Goal: Information Seeking & Learning: Find specific fact

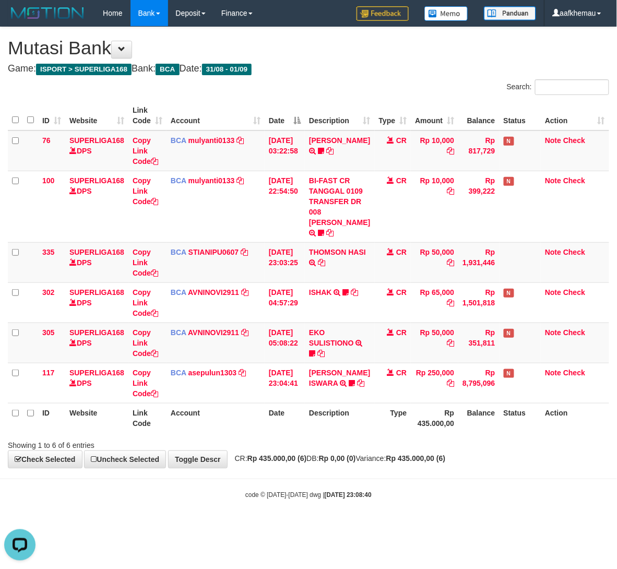
click at [441, 69] on h4 "Game: ISPORT > SUPERLIGA168 Bank: BCA Date: 31/08 - 01/09" at bounding box center [308, 69] width 601 height 10
click at [433, 44] on h1 "Mutasi Bank" at bounding box center [308, 48] width 601 height 21
click at [227, 256] on link "STIANIPU0607" at bounding box center [213, 252] width 50 height 8
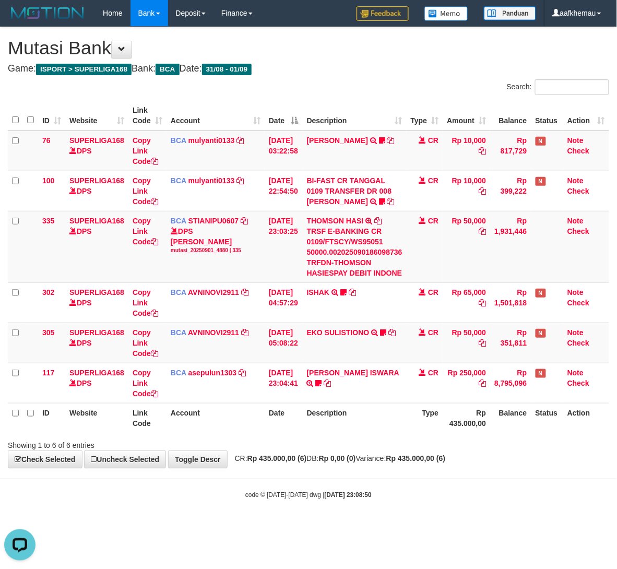
click at [402, 76] on div "**********" at bounding box center [308, 247] width 617 height 440
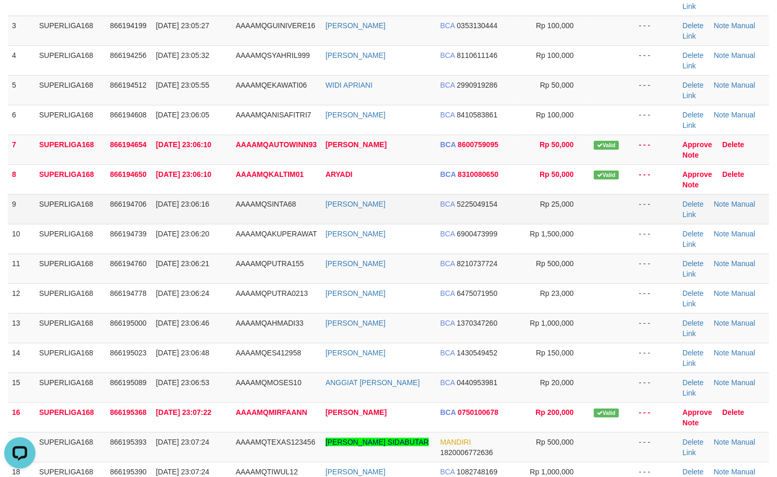
scroll to position [69, 0]
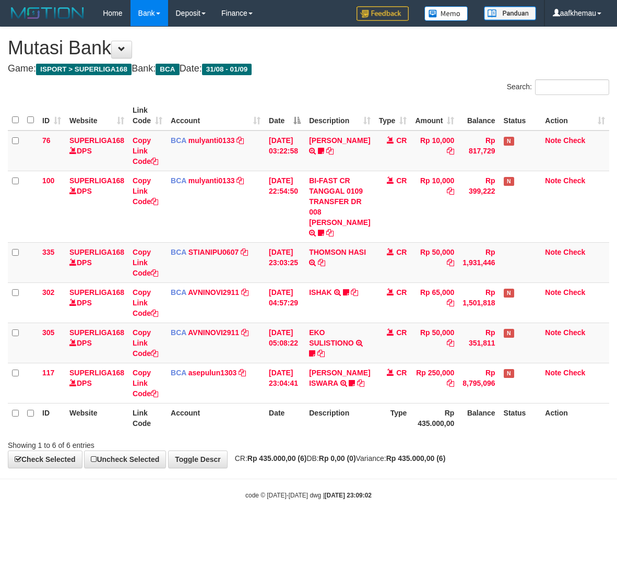
click at [383, 44] on h1 "Mutasi Bank" at bounding box center [308, 48] width 601 height 21
drag, startPoint x: 0, startPoint y: 0, endPoint x: 351, endPoint y: 63, distance: 356.9
click at [351, 63] on div "**********" at bounding box center [308, 247] width 617 height 440
click at [220, 256] on link "STIANIPU0607" at bounding box center [213, 252] width 50 height 8
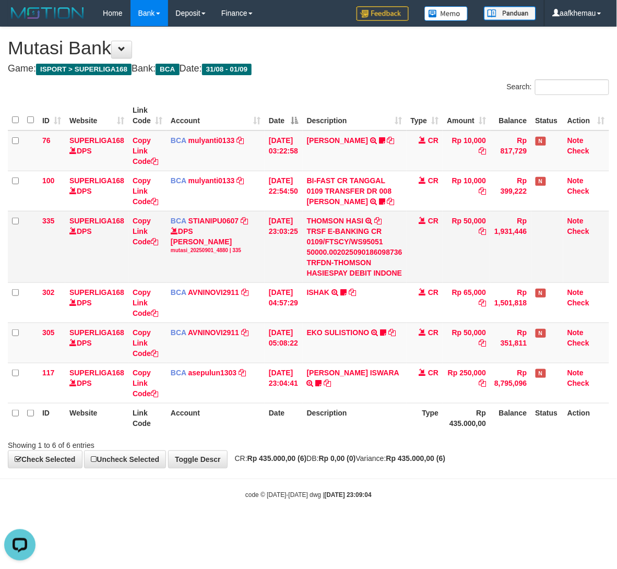
click at [382, 223] on icon at bounding box center [377, 220] width 7 height 7
click at [388, 56] on h1 "Mutasi Bank" at bounding box center [308, 48] width 601 height 21
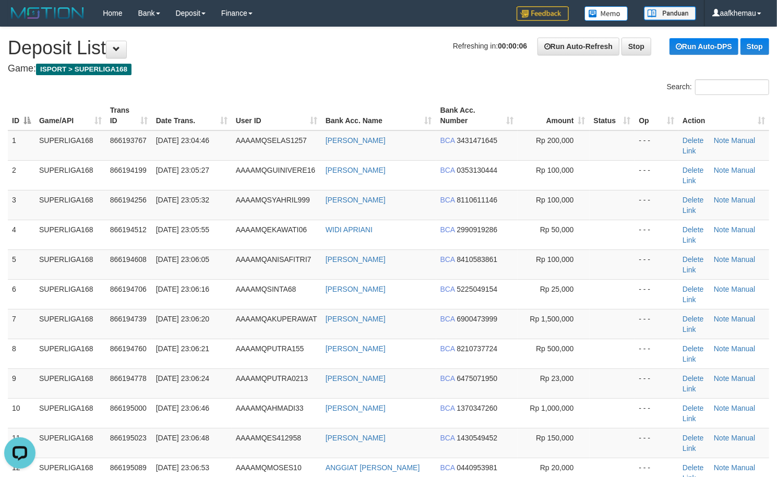
click at [266, 53] on h1 "Refreshing in: 00:00:06 Run Auto-Refresh Stop Run Auto-DPS Stop Deposit List" at bounding box center [388, 48] width 761 height 21
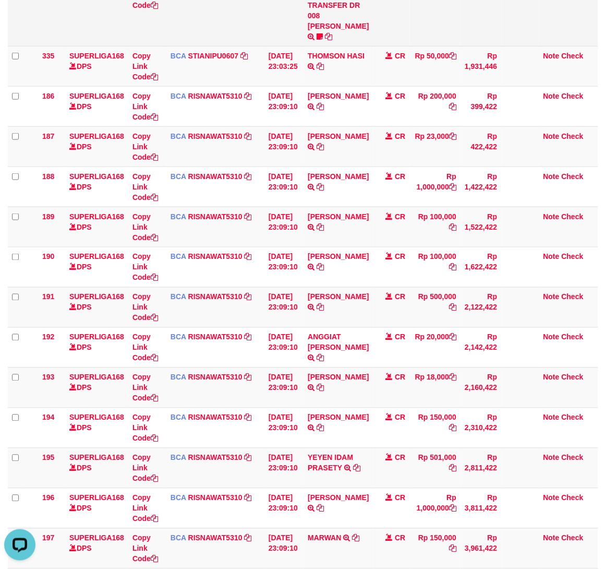
click at [233, 46] on td "BCA mulyanti0133 DPS [PERSON_NAME] mutasi_20250901_4495 | 100 mutasi_20250901_4…" at bounding box center [215, 10] width 98 height 72
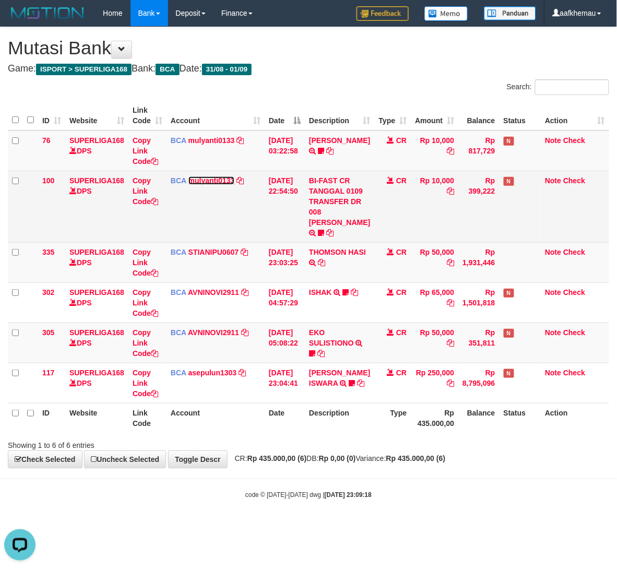
click at [219, 178] on link "mulyanti0133" at bounding box center [211, 180] width 46 height 8
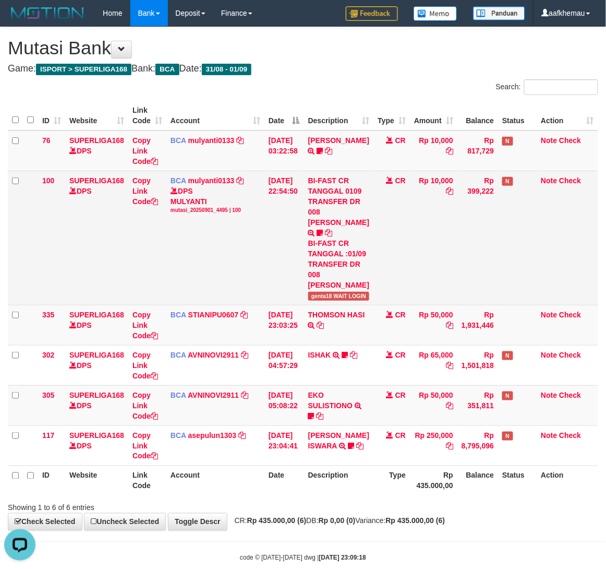
click at [328, 292] on span "genta18 WAIT LOGIN" at bounding box center [339, 296] width 62 height 9
copy span "genta18"
click at [328, 292] on span "genta18 WAIT LOGIN" at bounding box center [339, 296] width 62 height 9
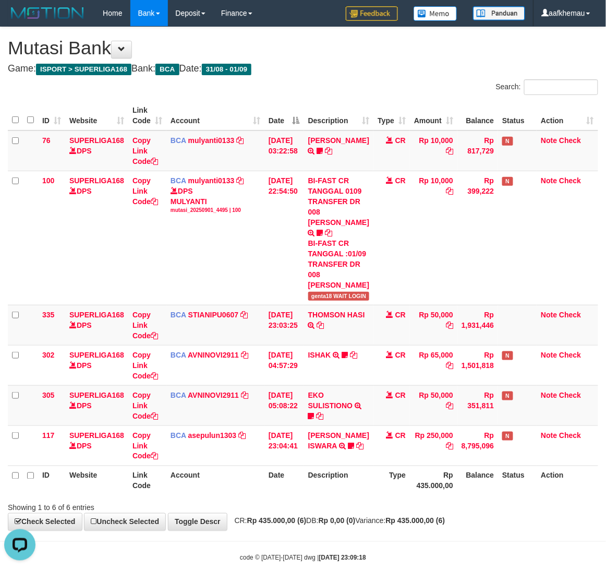
click at [351, 101] on th "Description" at bounding box center [339, 116] width 70 height 30
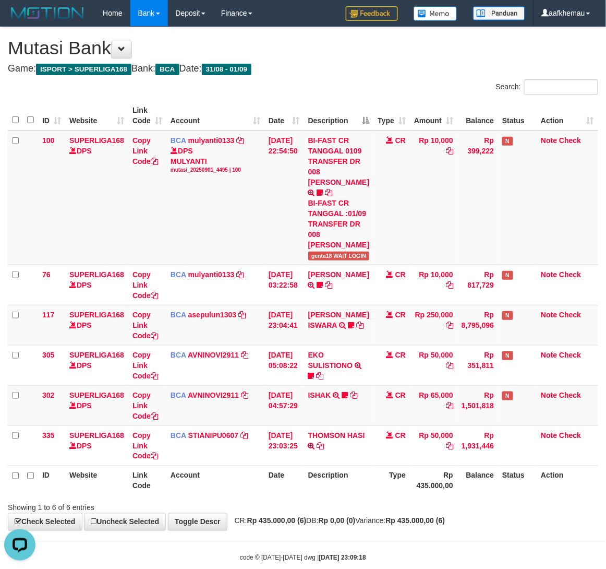
click at [358, 78] on div "**********" at bounding box center [303, 278] width 606 height 503
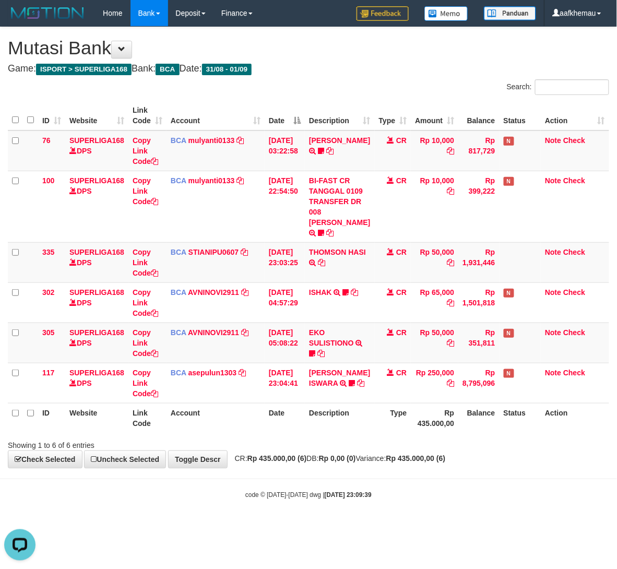
drag, startPoint x: 393, startPoint y: 78, endPoint x: 385, endPoint y: 84, distance: 9.4
click at [392, 78] on div "**********" at bounding box center [308, 247] width 617 height 440
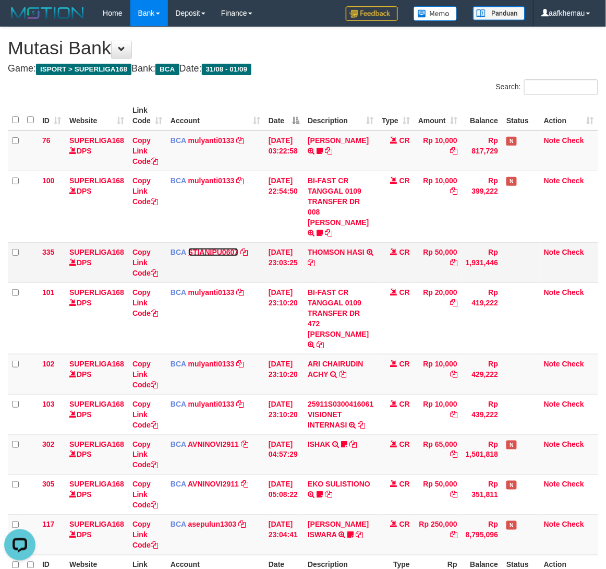
click at [197, 248] on link "STIANIPU0607" at bounding box center [213, 252] width 50 height 8
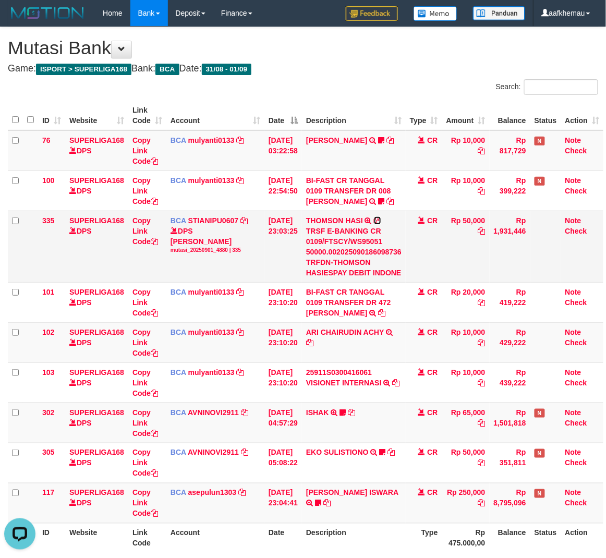
click at [382, 218] on icon at bounding box center [377, 220] width 7 height 7
click at [399, 90] on div "Search:" at bounding box center [455, 88] width 288 height 18
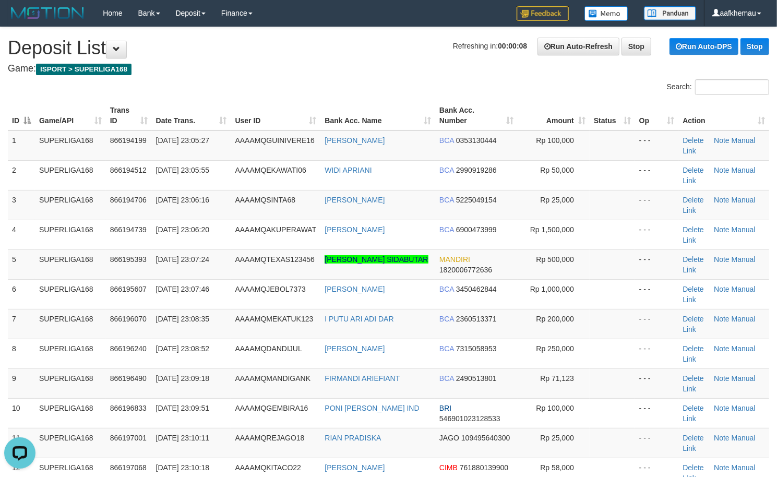
drag, startPoint x: 401, startPoint y: 46, endPoint x: 385, endPoint y: 50, distance: 16.2
click at [397, 49] on h1 "Refreshing in: 00:00:08 Run Auto-Refresh Stop Run Auto-DPS Stop Deposit List" at bounding box center [388, 48] width 761 height 21
click at [375, 49] on h1 "Refreshing in: 00:00:07 Run Auto-Refresh Stop Run Auto-DPS Stop Deposit List" at bounding box center [388, 48] width 761 height 21
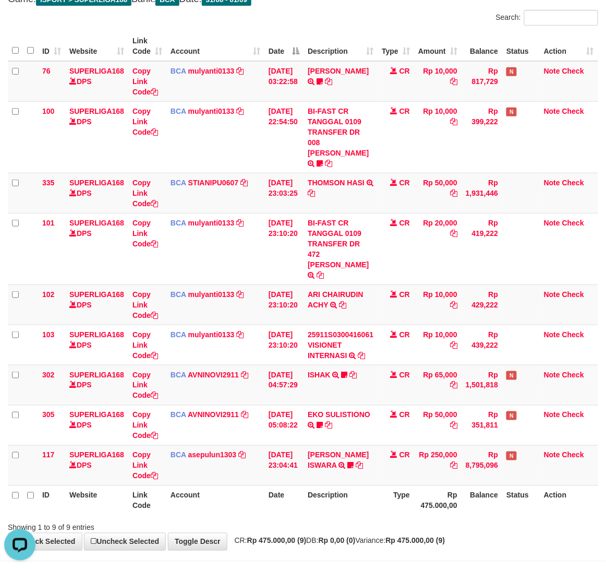
click at [420, 518] on div "Showing 1 to 9 of 9 entries" at bounding box center [303, 525] width 606 height 15
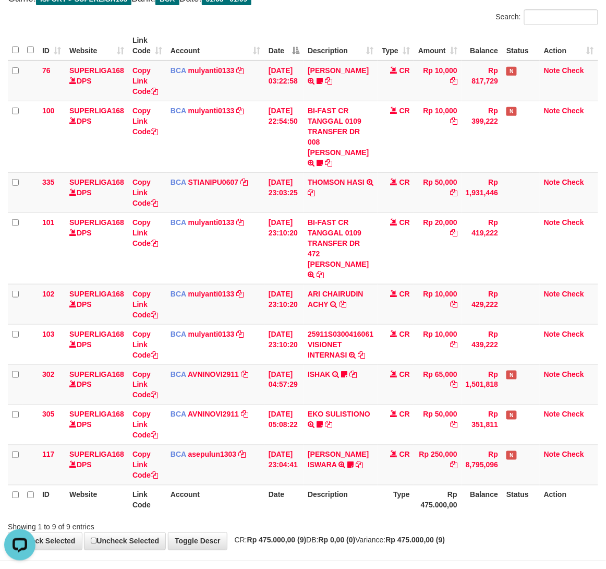
click at [412, 518] on div "Showing 1 to 9 of 9 entries" at bounding box center [303, 525] width 606 height 15
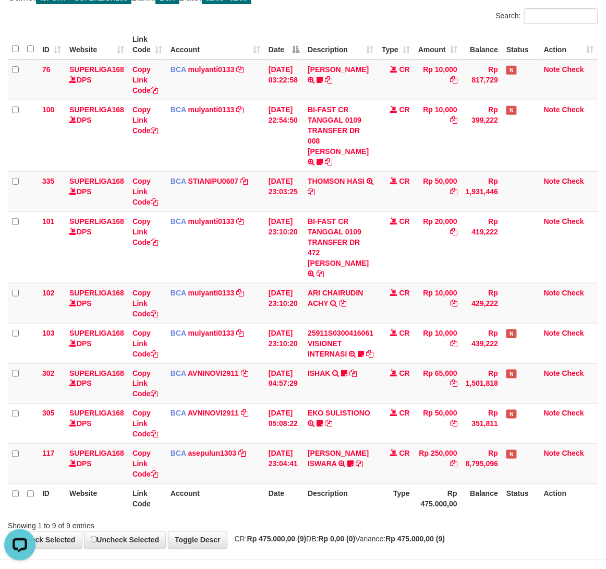
click at [467, 501] on th "Balance" at bounding box center [482, 499] width 41 height 30
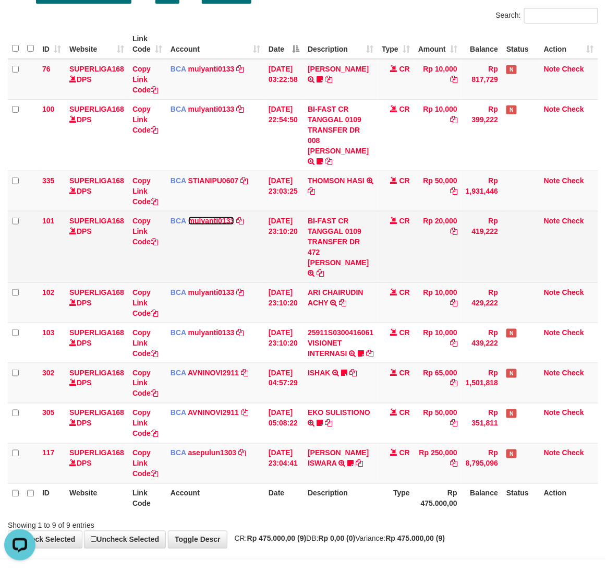
click at [199, 217] on link "mulyanti0133" at bounding box center [211, 221] width 46 height 8
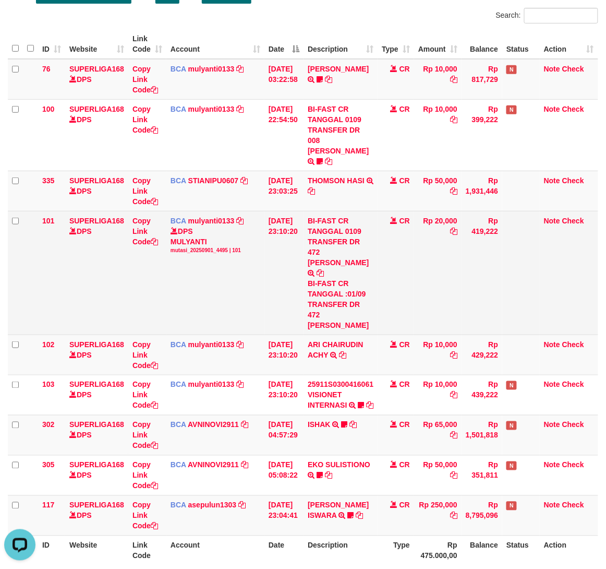
click at [343, 291] on div "BI-FAST CR TANGGAL :01/09 TRANSFER DR 472 IRFAN PRAKOSO" at bounding box center [341, 304] width 66 height 52
copy div "IRFAN"
click at [342, 292] on div "BI-FAST CR TANGGAL :01/09 TRANSFER DR 472 IRFAN PRAKOSO" at bounding box center [341, 304] width 66 height 52
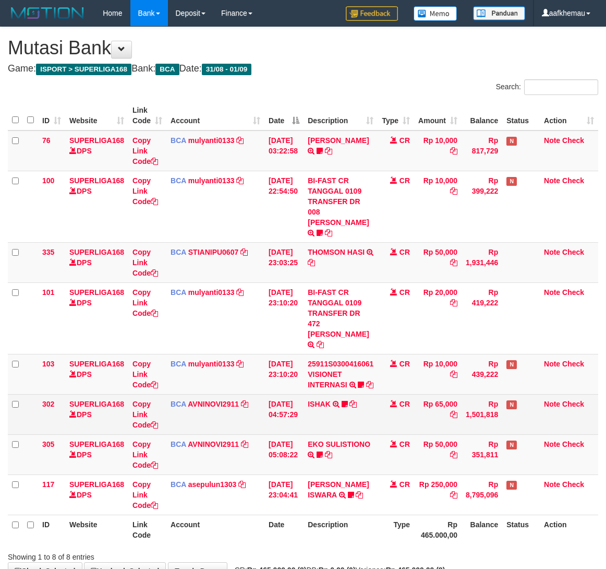
scroll to position [59, 0]
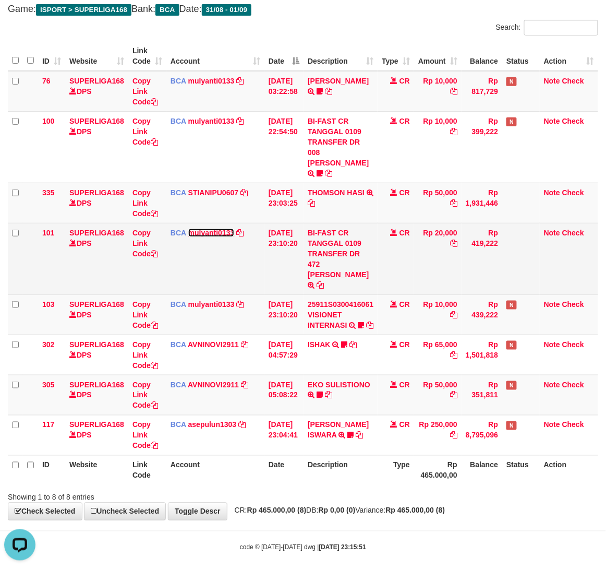
click at [213, 229] on link "mulyanti0133" at bounding box center [211, 233] width 46 height 8
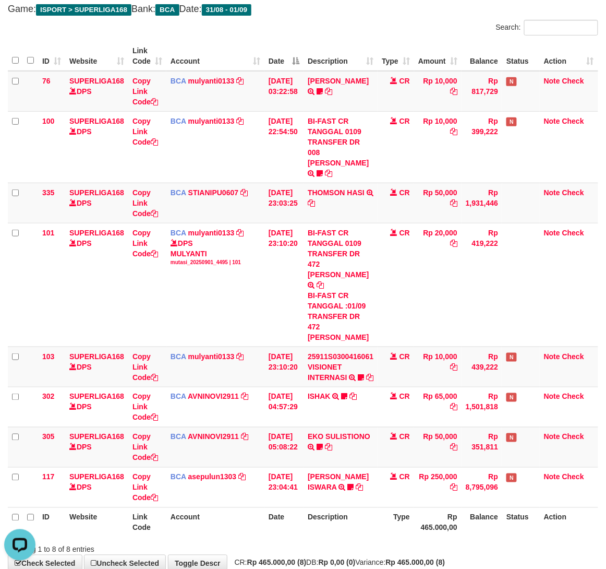
drag, startPoint x: 429, startPoint y: 7, endPoint x: 437, endPoint y: 14, distance: 10.8
click at [431, 6] on h4 "Game: ISPORT > SUPERLIGA168 Bank: BCA Date: 31/08 - 01/09" at bounding box center [303, 9] width 591 height 10
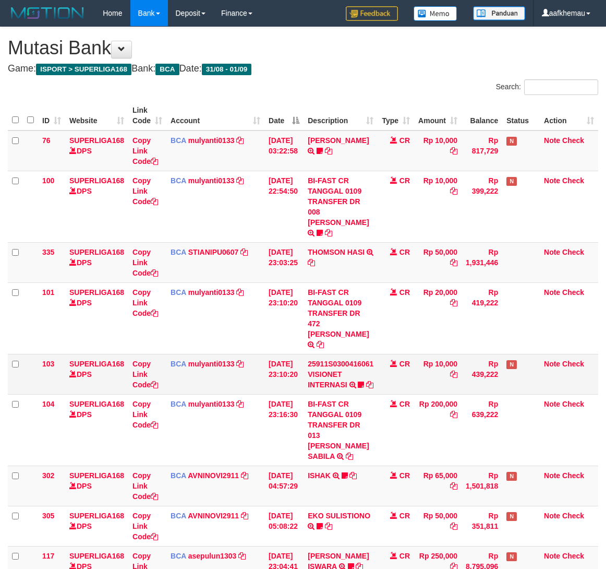
scroll to position [59, 0]
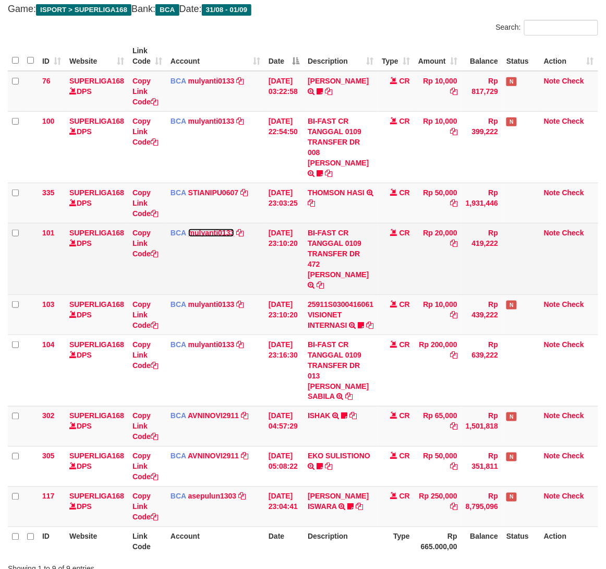
click at [199, 229] on link "mulyanti0133" at bounding box center [211, 233] width 46 height 8
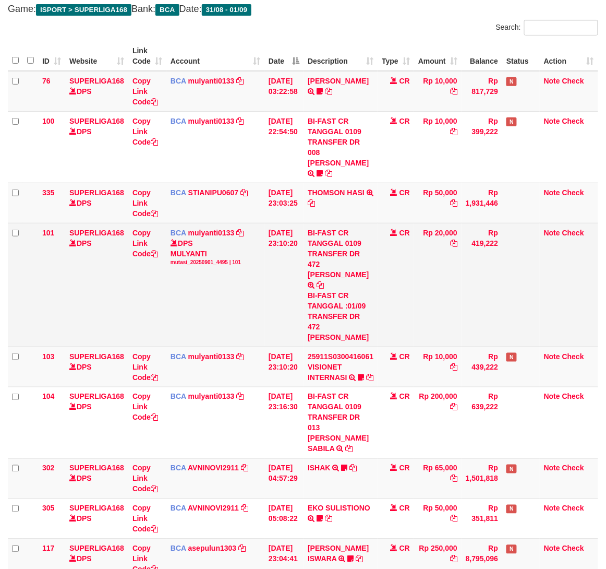
click at [201, 243] on div "DPS [PERSON_NAME] mutasi_20250901_4495 | 101" at bounding box center [216, 252] width 90 height 28
click at [200, 243] on div "DPS [PERSON_NAME] mutasi_20250901_4495 | 101" at bounding box center [216, 252] width 90 height 28
copy div "MULYANTI"
click at [200, 243] on div "DPS MULYANTI mutasi_20250901_4495 | 101" at bounding box center [216, 252] width 90 height 28
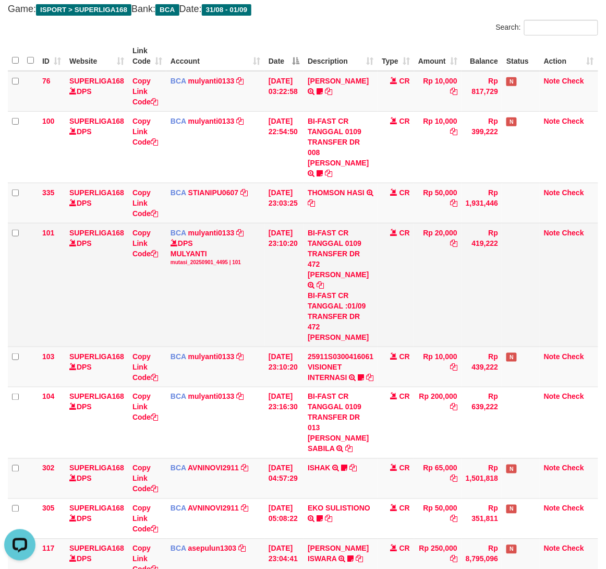
click at [420, 271] on td "Rp 20,000" at bounding box center [437, 285] width 47 height 124
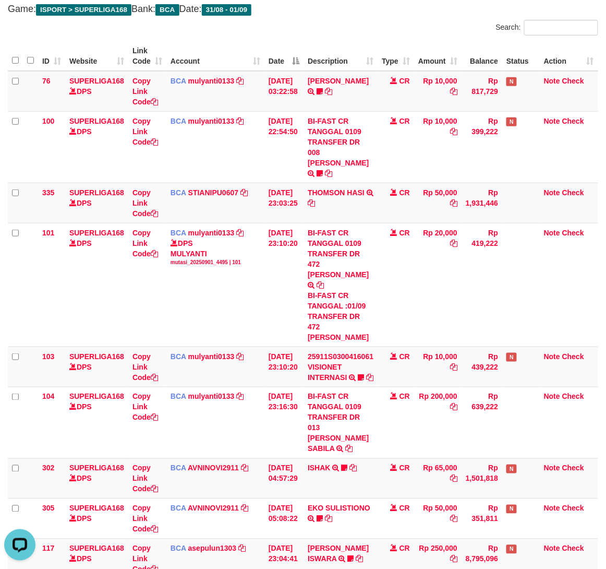
click at [412, 30] on div "Search:" at bounding box center [455, 29] width 288 height 18
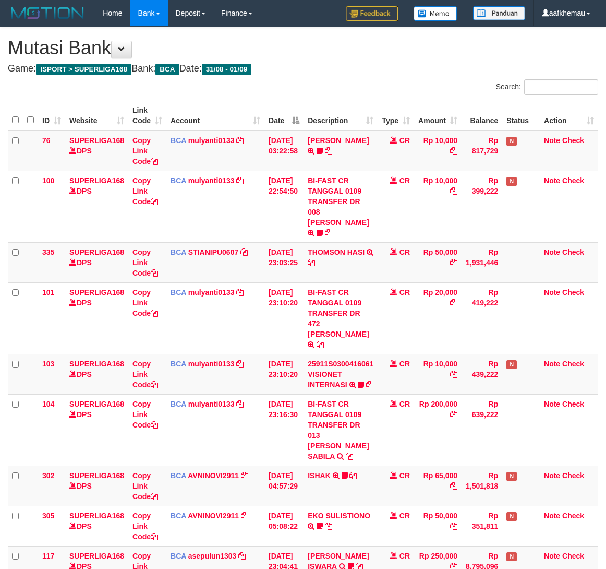
scroll to position [59, 0]
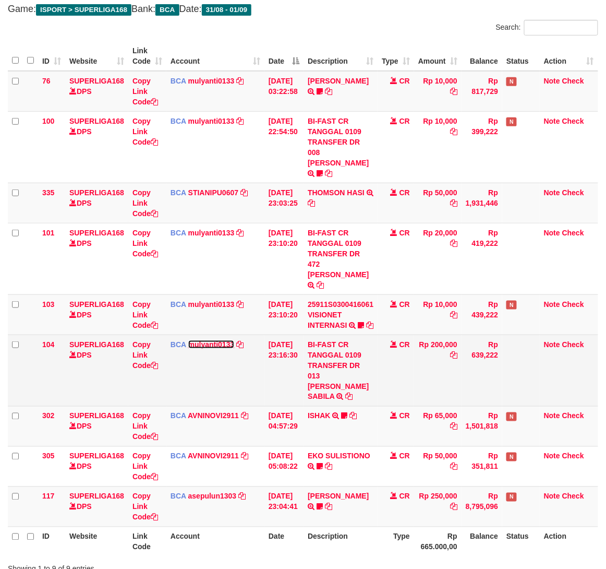
click at [220, 340] on link "mulyanti0133" at bounding box center [211, 344] width 46 height 8
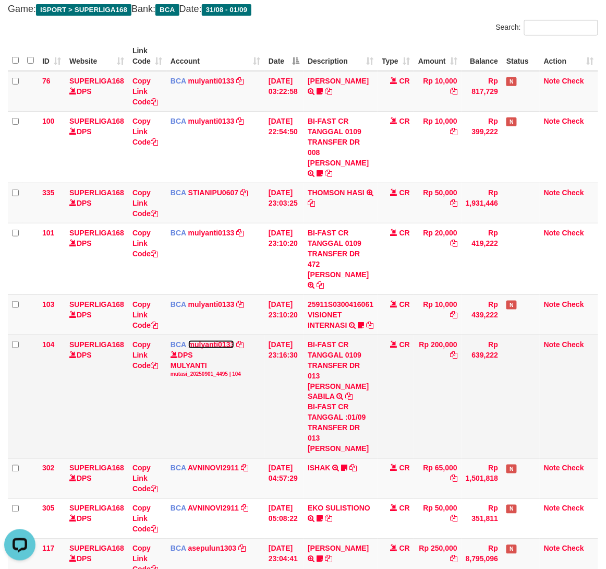
scroll to position [0, 0]
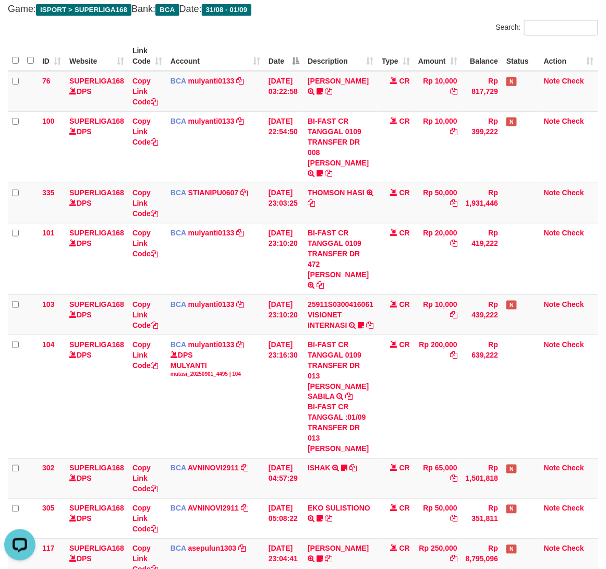
click at [396, 19] on div "**********" at bounding box center [303, 306] width 606 height 676
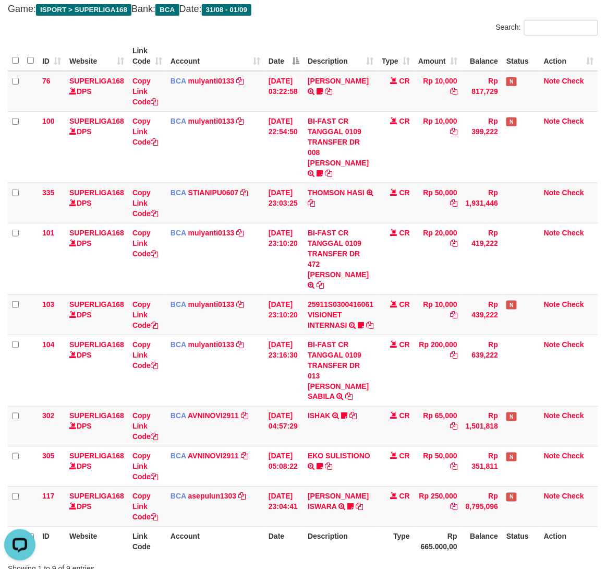
click at [329, 9] on h4 "Game: ISPORT > SUPERLIGA168 Bank: BCA Date: 31/08 - 01/09" at bounding box center [303, 9] width 591 height 10
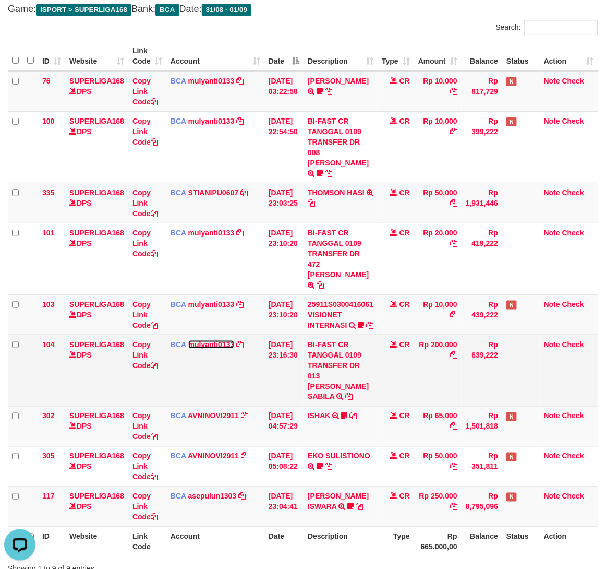
click at [206, 340] on link "mulyanti0133" at bounding box center [211, 344] width 46 height 8
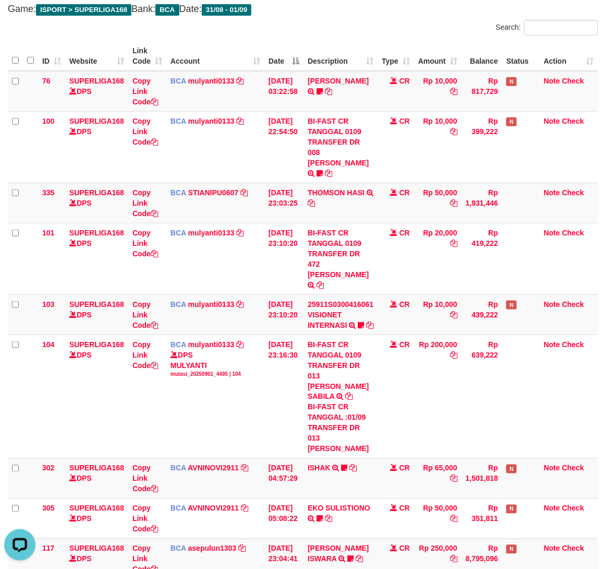
click at [366, 18] on div "**********" at bounding box center [303, 306] width 606 height 676
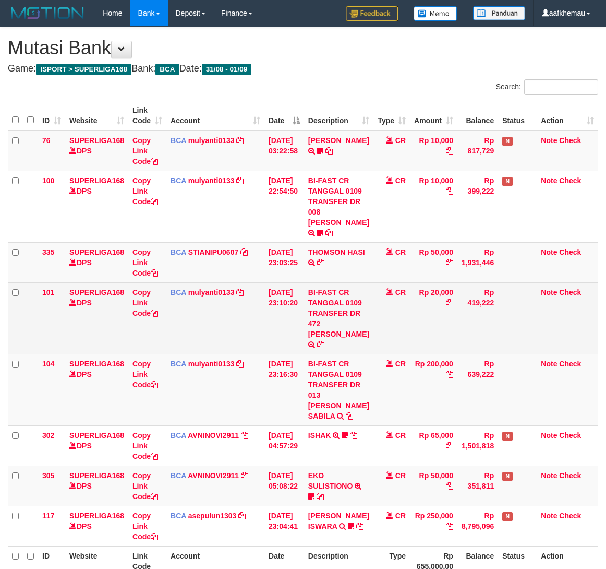
scroll to position [59, 0]
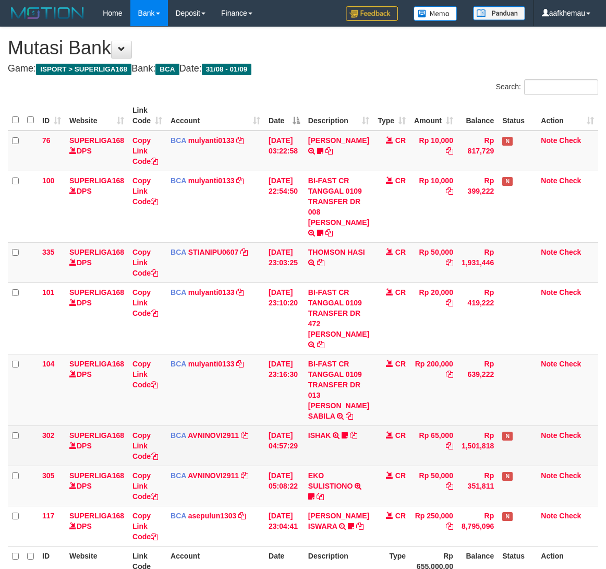
scroll to position [59, 0]
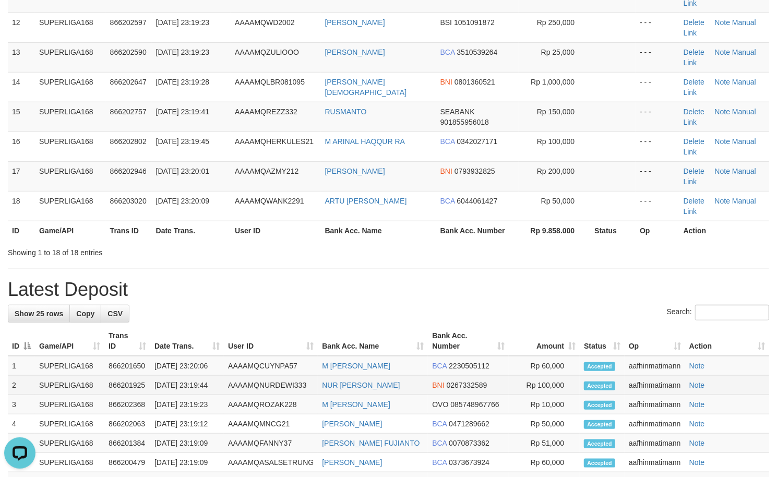
scroll to position [348, 0]
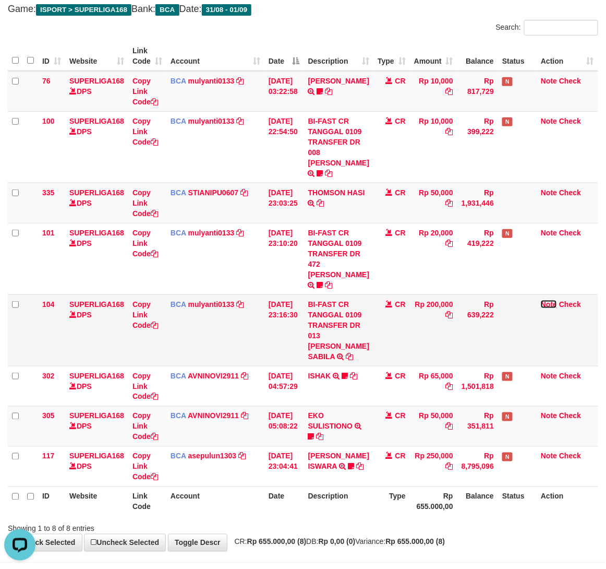
click at [543, 308] on link "Note" at bounding box center [549, 304] width 16 height 8
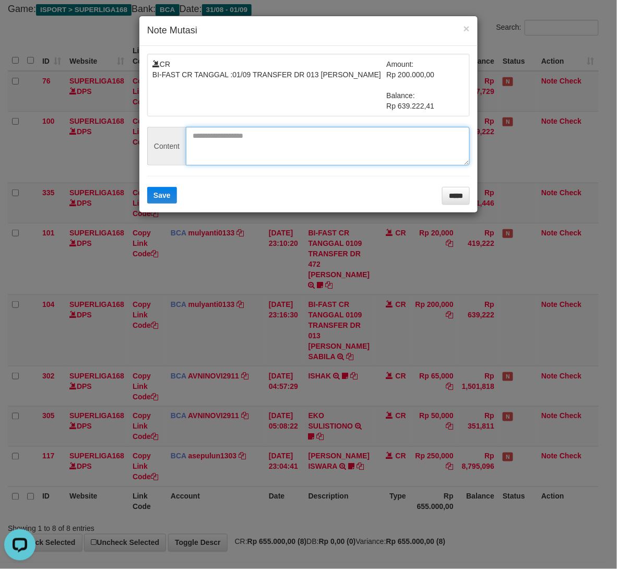
click at [297, 153] on textarea at bounding box center [328, 146] width 284 height 39
type textarea "*"
type textarea "**********"
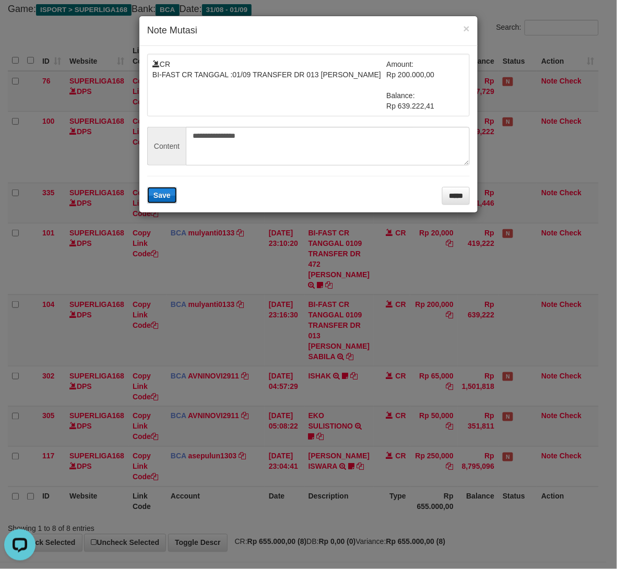
click at [161, 197] on span "Save" at bounding box center [161, 195] width 17 height 8
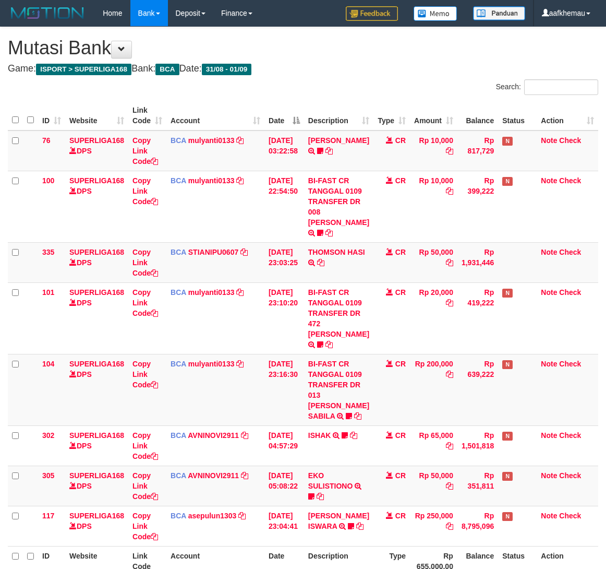
scroll to position [59, 0]
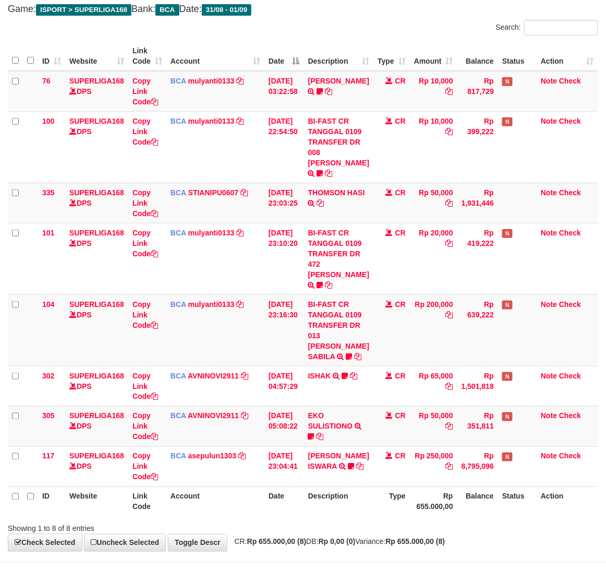
click at [378, 30] on div "Search:" at bounding box center [455, 29] width 288 height 18
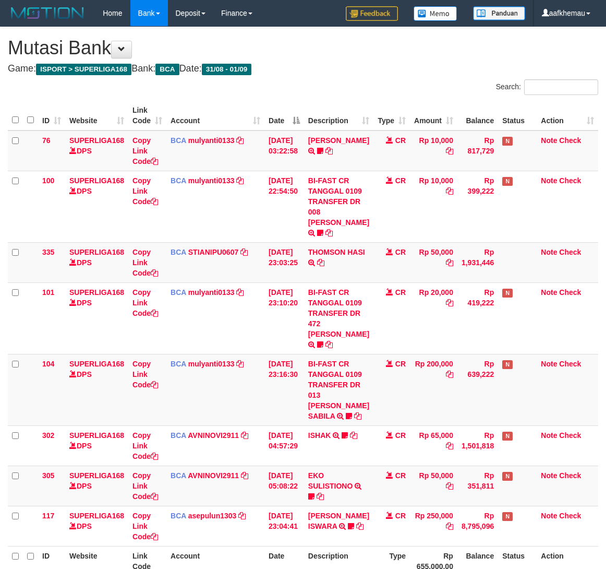
scroll to position [59, 0]
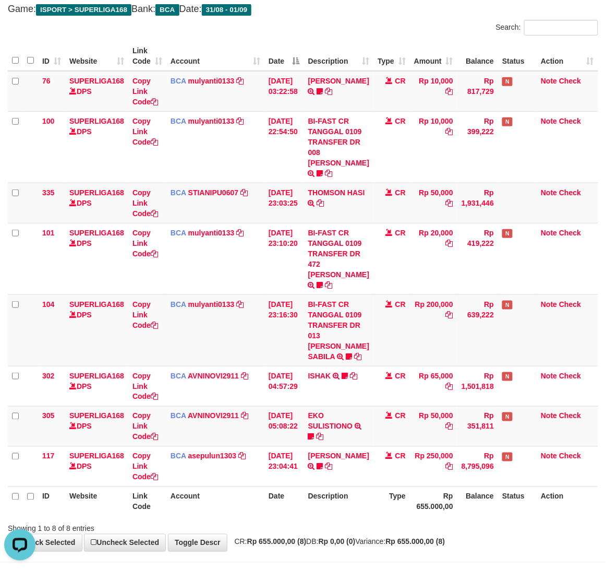
click at [371, 18] on div "**********" at bounding box center [303, 259] width 606 height 583
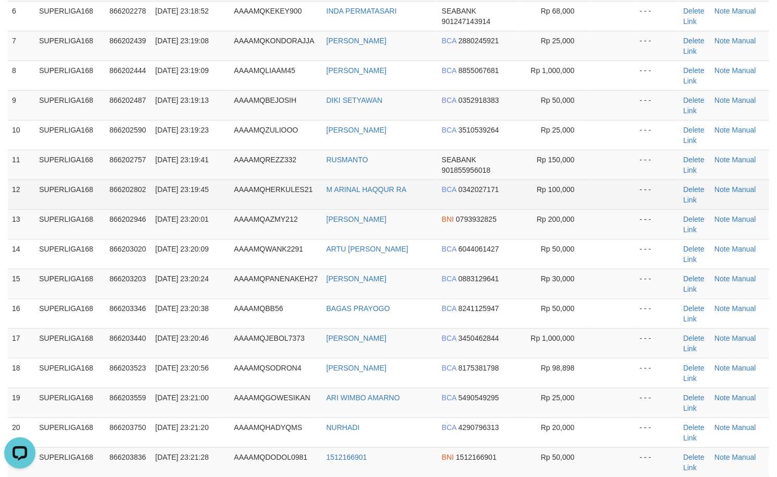
scroll to position [62, 0]
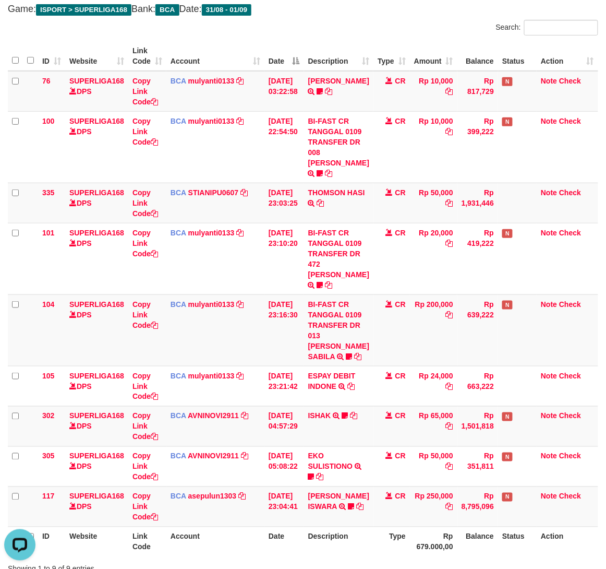
click at [380, 15] on div "**********" at bounding box center [303, 280] width 606 height 624
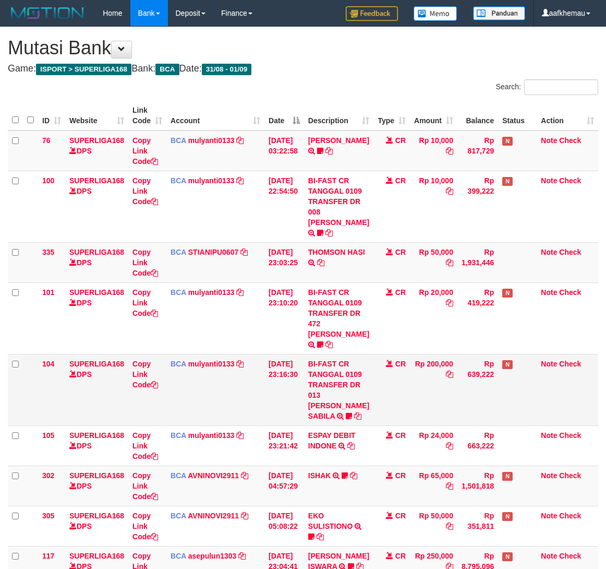
scroll to position [59, 0]
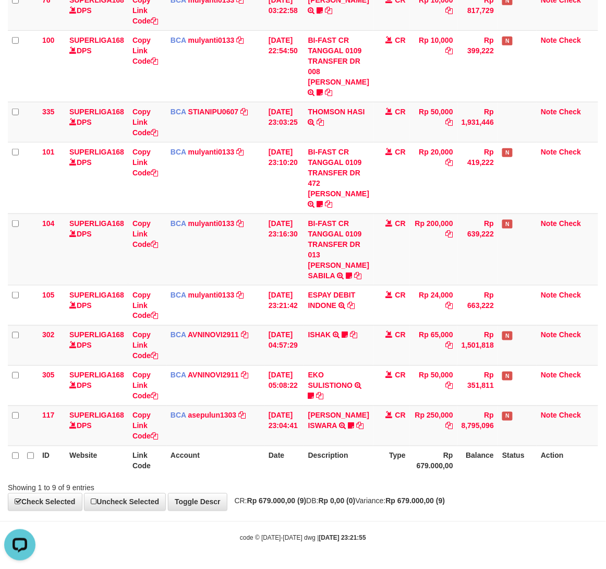
drag, startPoint x: 364, startPoint y: 537, endPoint x: 362, endPoint y: 525, distance: 12.8
click at [362, 525] on body "Toggle navigation Home Bank Account List Load By Website Group [ISPORT] SUPERLI…" at bounding box center [303, 214] width 606 height 709
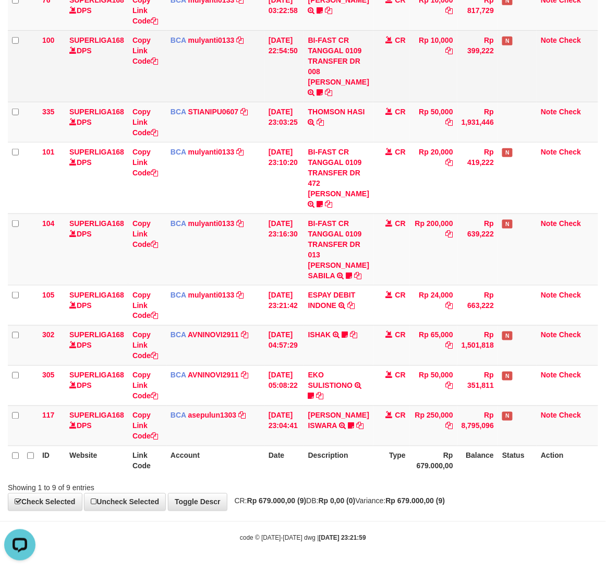
click at [462, 41] on td "Rp 399,222" at bounding box center [478, 66] width 41 height 72
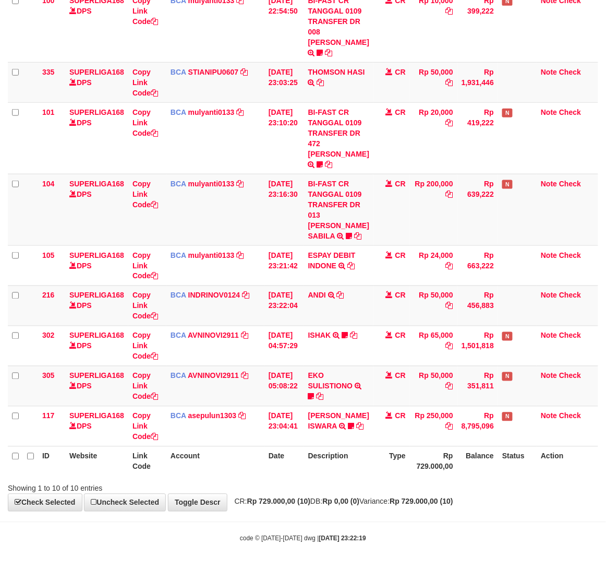
scroll to position [184, 0]
click at [431, 475] on th "Rp 729.000,00" at bounding box center [433, 461] width 47 height 30
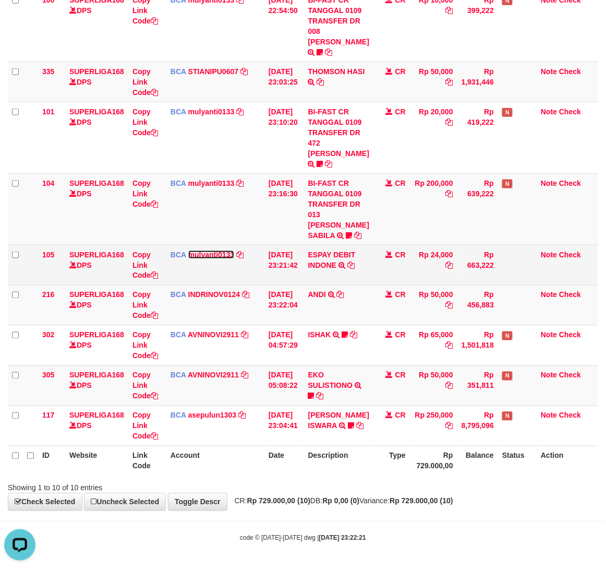
click at [193, 259] on link "mulyanti0133" at bounding box center [211, 255] width 46 height 8
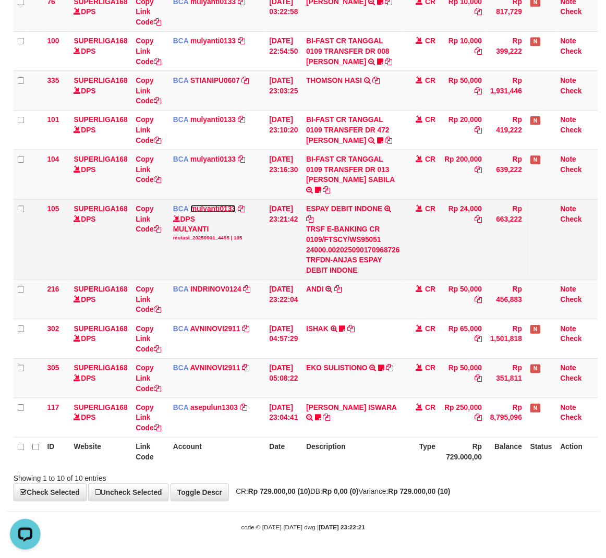
scroll to position [151, 0]
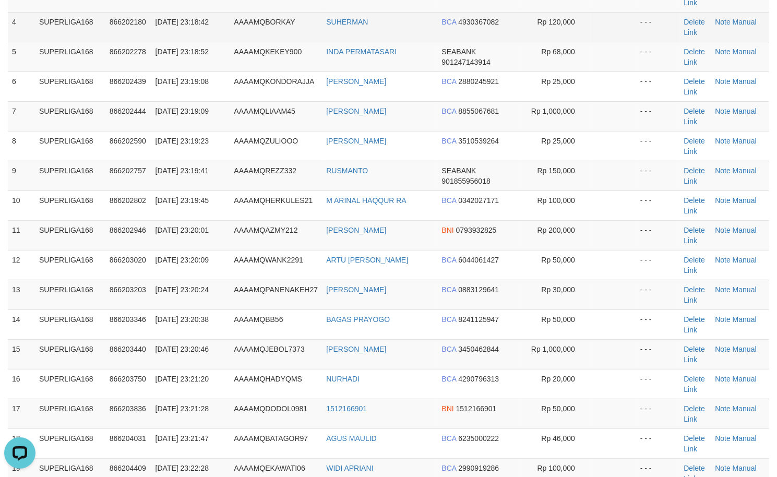
scroll to position [209, 0]
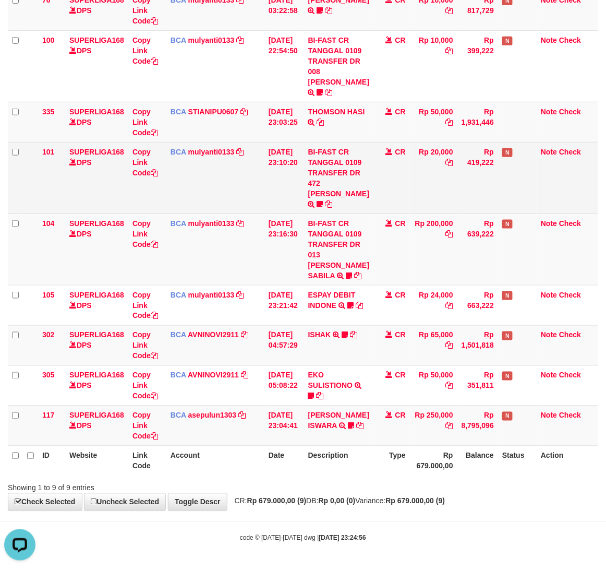
scroll to position [184, 0]
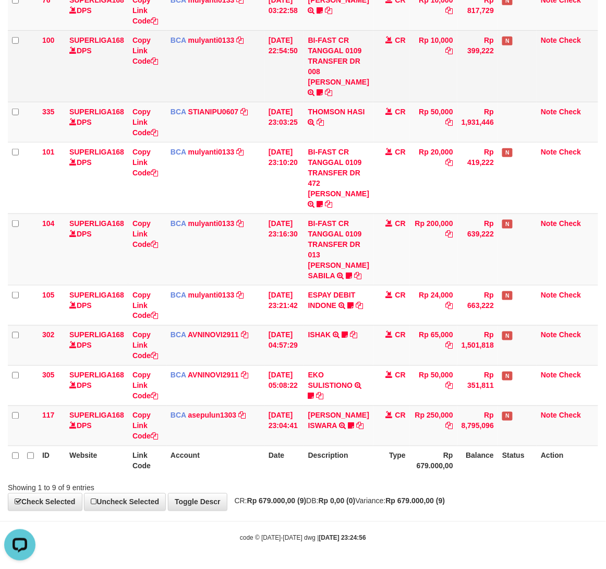
click at [422, 44] on td "Rp 10,000" at bounding box center [433, 66] width 47 height 72
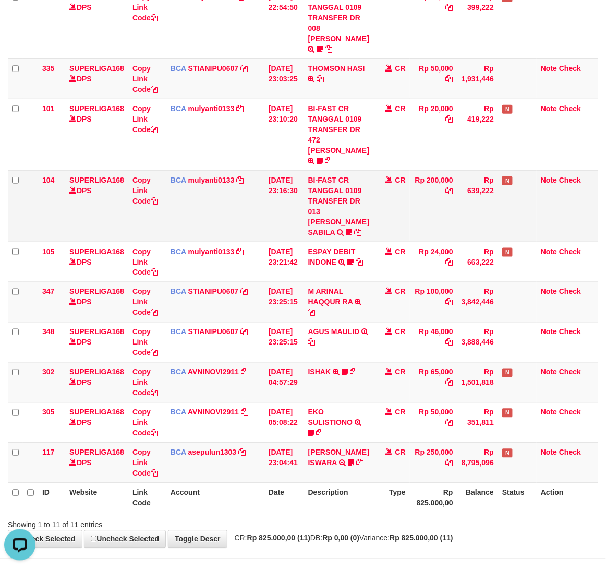
click at [464, 242] on td "Rp 639,222" at bounding box center [478, 206] width 41 height 72
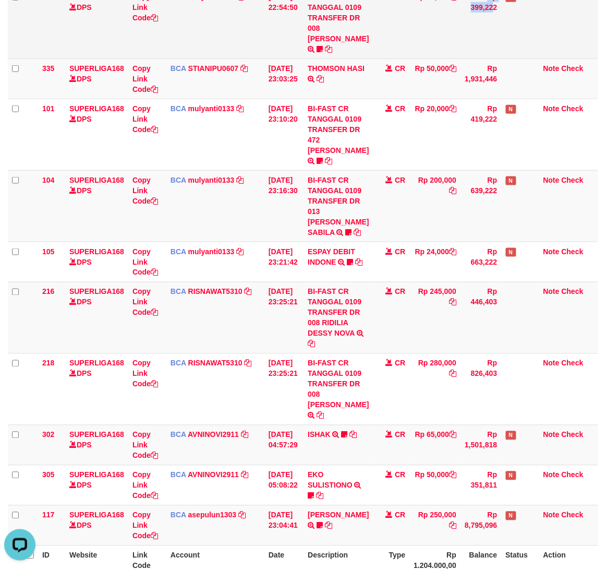
click at [455, 50] on tr "100 SUPERLIGA168 DPS Copy Link Code BCA mulyanti0133 DPS MULYANTI mutasi_202509…" at bounding box center [303, 23] width 591 height 72
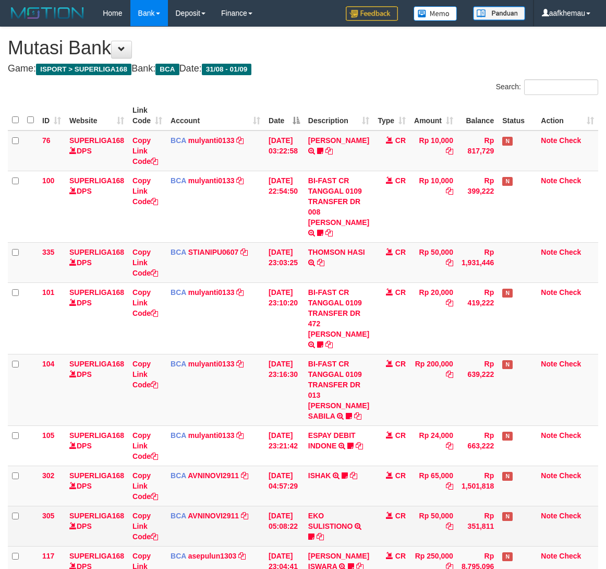
scroll to position [184, 0]
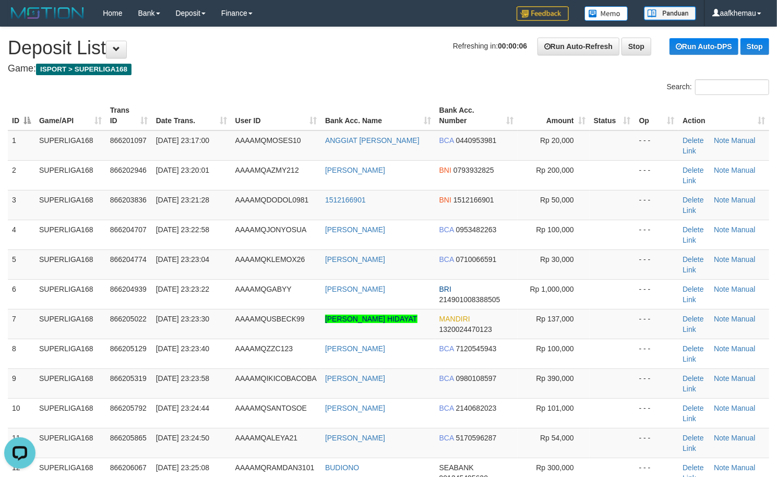
click at [282, 65] on h4 "Game: ISPORT > SUPERLIGA168" at bounding box center [388, 69] width 761 height 10
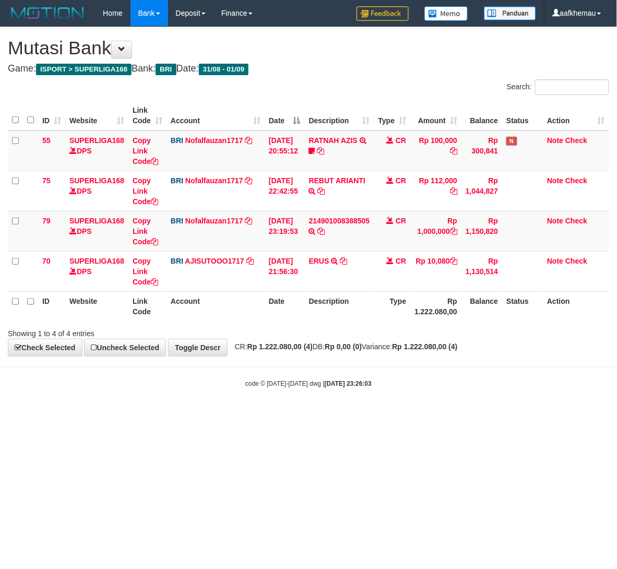
click at [335, 391] on body "Toggle navigation Home Bank Account List Load By Website Group [ISPORT] SUPERLI…" at bounding box center [308, 207] width 617 height 414
click at [325, 229] on icon at bounding box center [321, 231] width 7 height 7
click at [409, 370] on body "Toggle navigation Home Bank Account List Load By Website Group [ISPORT] SUPERLI…" at bounding box center [308, 207] width 617 height 414
click at [410, 366] on body "Toggle navigation Home Bank Account List Load By Website Group [ISPORT] SUPERLI…" at bounding box center [308, 207] width 617 height 414
click at [410, 365] on body "Toggle navigation Home Bank Account List Load By Website Group [ISPORT] SUPERLI…" at bounding box center [308, 207] width 617 height 414
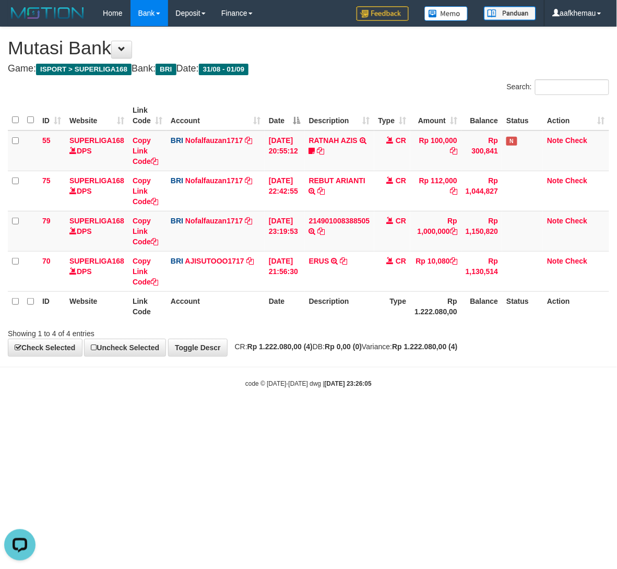
click at [410, 366] on body "Toggle navigation Home Bank Account List Load By Website Group [ISPORT] SUPERLI…" at bounding box center [308, 207] width 617 height 414
drag, startPoint x: 444, startPoint y: 395, endPoint x: 368, endPoint y: 312, distance: 112.3
click at [440, 395] on body "Toggle navigation Home Bank Account List Load By Website Group [ISPORT] SUPERLI…" at bounding box center [308, 207] width 617 height 414
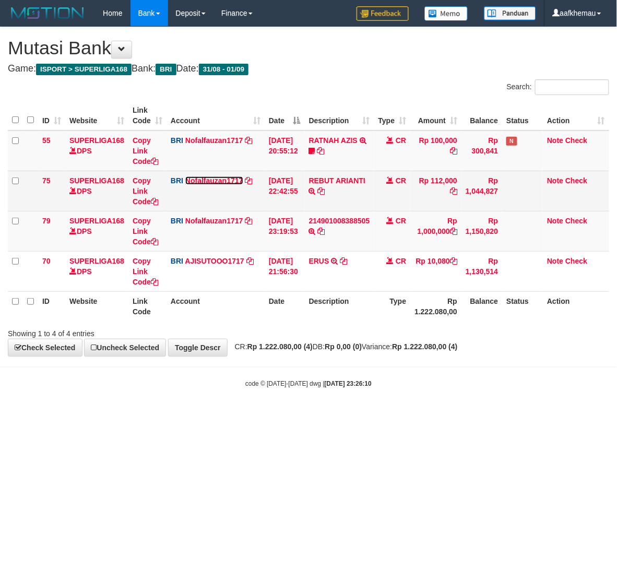
click at [219, 180] on link "Nofalfauzan1717" at bounding box center [213, 180] width 57 height 8
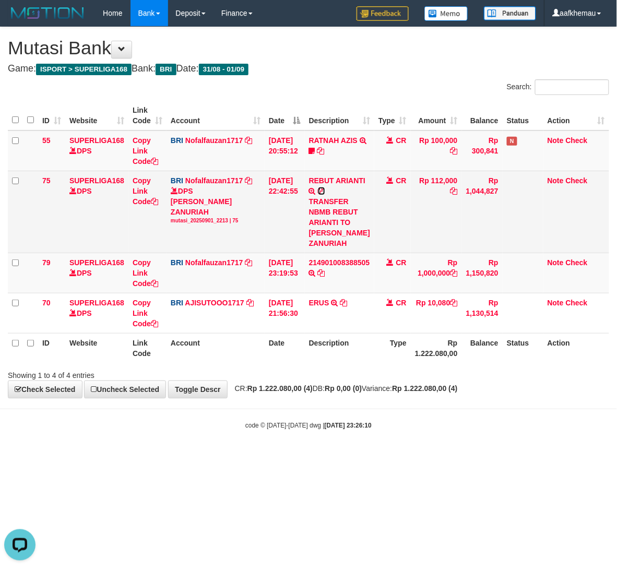
click at [325, 191] on icon at bounding box center [321, 190] width 7 height 7
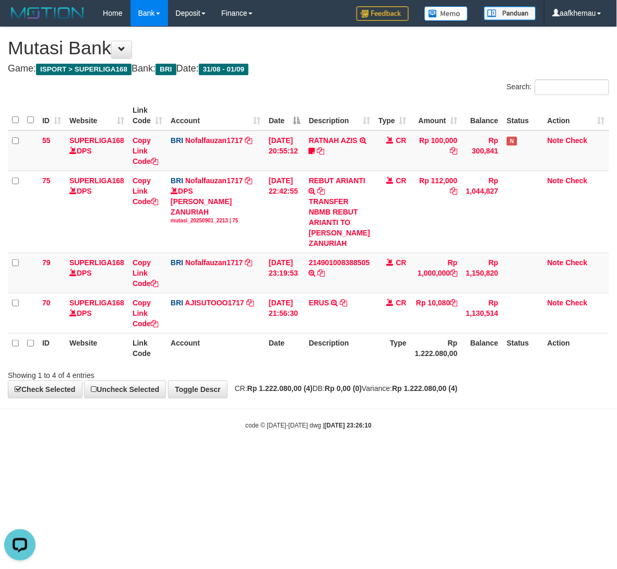
drag, startPoint x: 395, startPoint y: 435, endPoint x: 459, endPoint y: 427, distance: 64.7
click at [397, 435] on body "Toggle navigation Home Bank Account List Load By Website Group [ISPORT] SUPERLI…" at bounding box center [308, 228] width 617 height 456
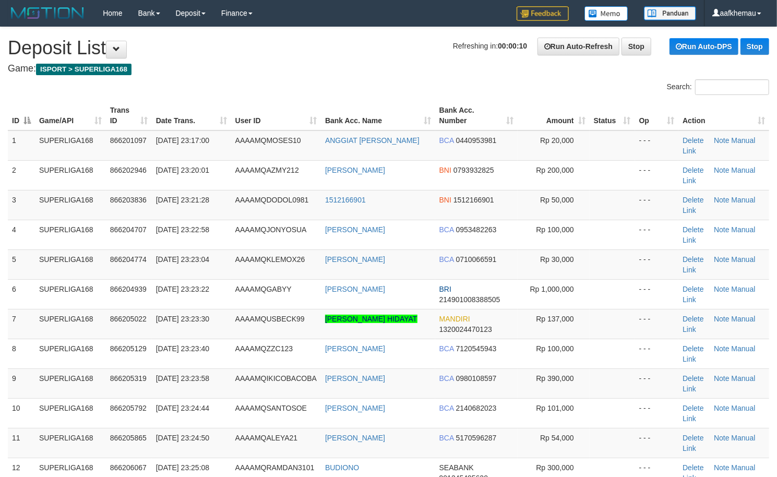
click at [315, 66] on h4 "Game: ISPORT > SUPERLIGA168" at bounding box center [388, 69] width 761 height 10
copy link "1512166901"
drag, startPoint x: 393, startPoint y: 209, endPoint x: 324, endPoint y: 209, distance: 68.9
click at [324, 209] on td "1512166901" at bounding box center [378, 205] width 114 height 30
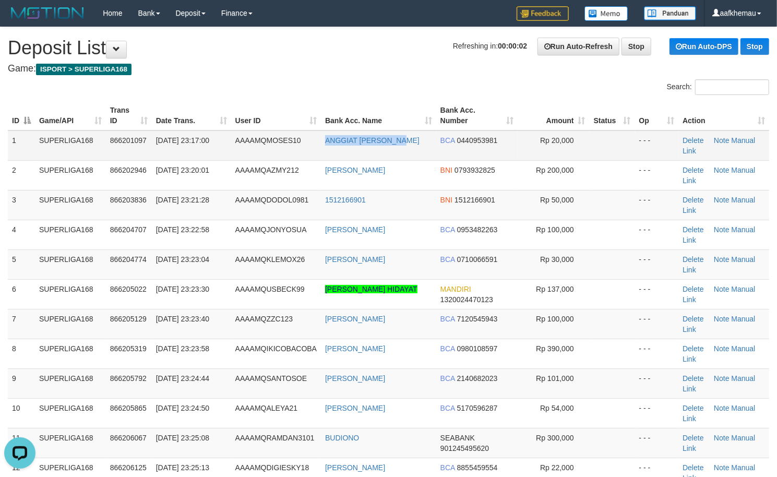
drag, startPoint x: 410, startPoint y: 145, endPoint x: 322, endPoint y: 151, distance: 87.9
click at [322, 151] on td "ANGGIAT PIER HUTAG" at bounding box center [378, 145] width 115 height 30
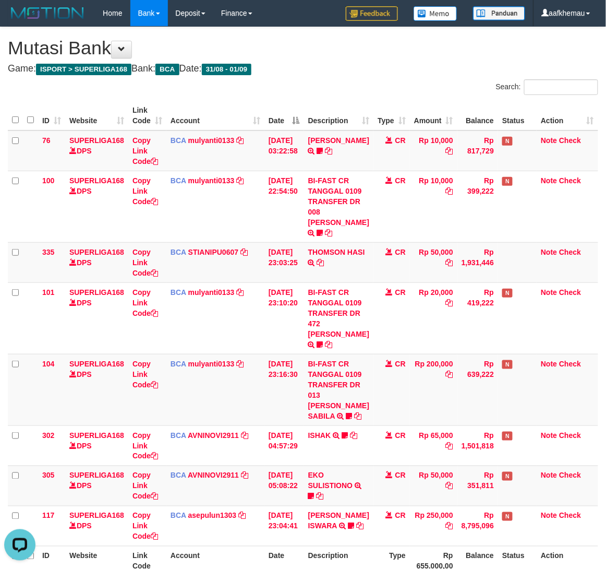
click at [392, 74] on div "**********" at bounding box center [303, 318] width 606 height 583
